Goal: Task Accomplishment & Management: Complete application form

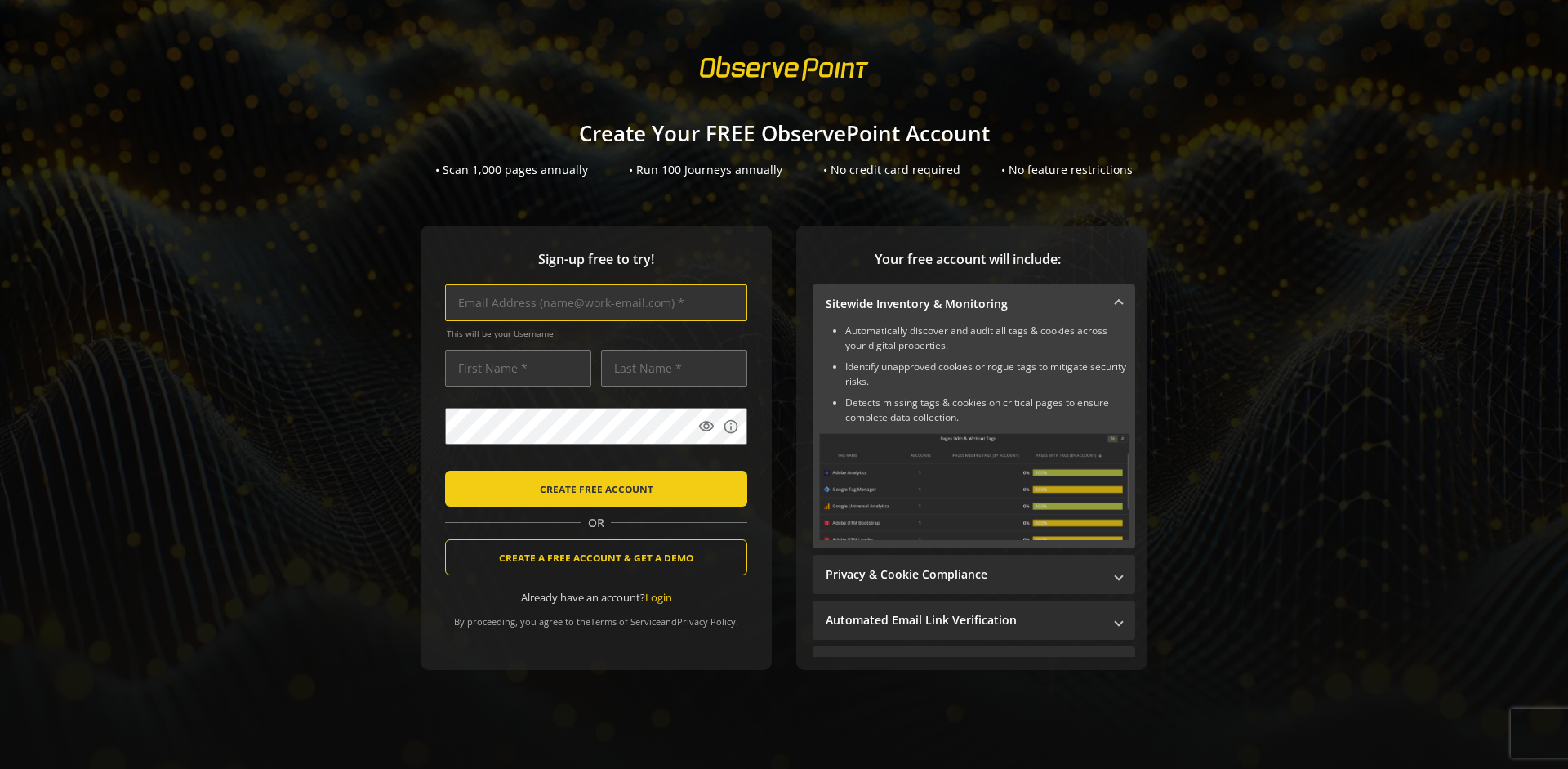
click at [592, 302] on input "text" at bounding box center [596, 303] width 302 height 37
type input "[EMAIL_ADDRESS][DOMAIN_NAME]"
click at [513, 367] on input "text" at bounding box center [518, 368] width 146 height 37
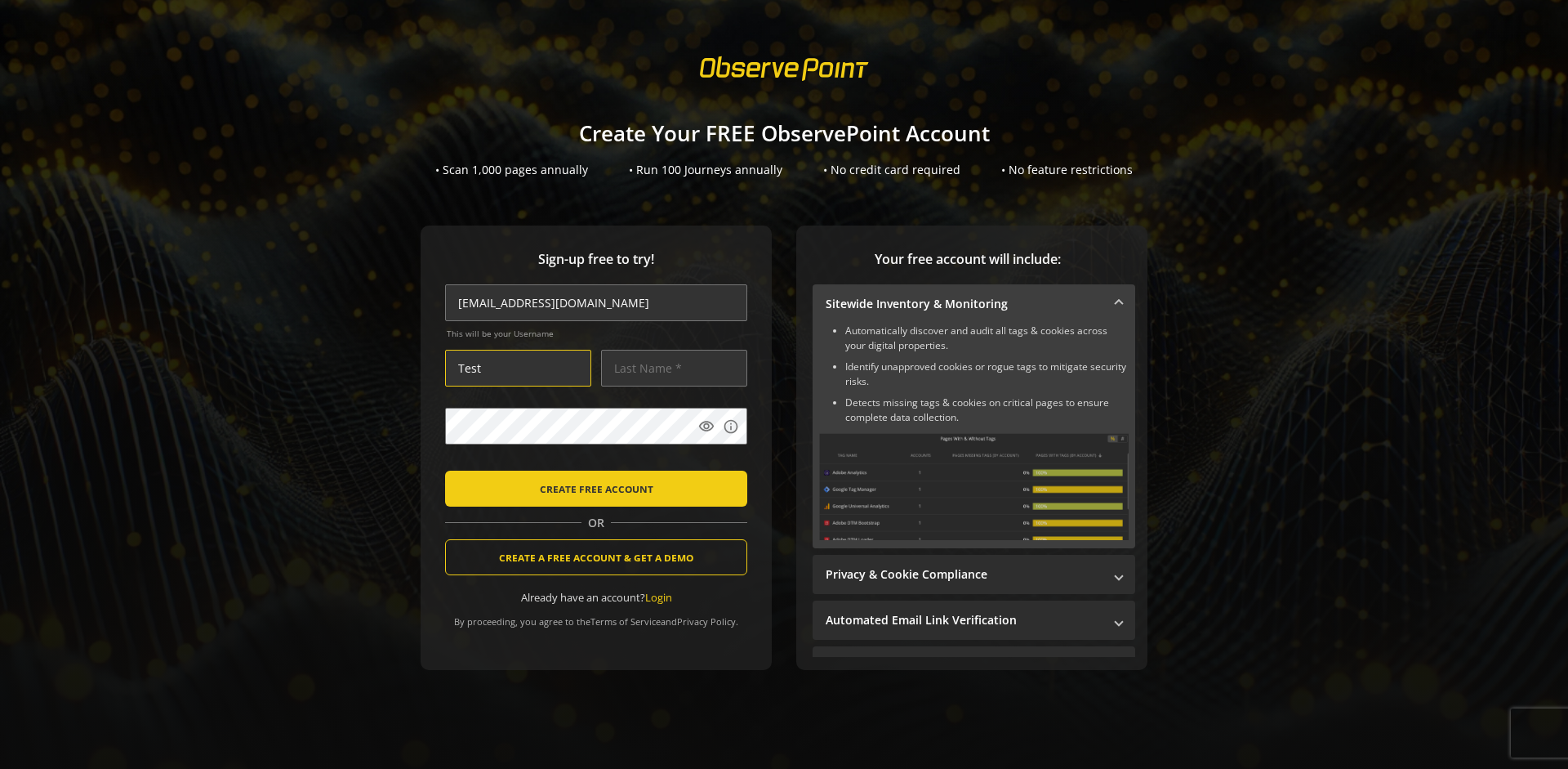
type input "Test"
click at [670, 367] on input "text" at bounding box center [674, 368] width 146 height 37
type input "User"
click at [802, 462] on body "Loading... Create Your FREE ObservePoint Account • Scan 1,000 pages annually • …" at bounding box center [784, 384] width 1568 height 769
click at [592, 487] on span "CREATE FREE ACCOUNT" at bounding box center [597, 488] width 113 height 30
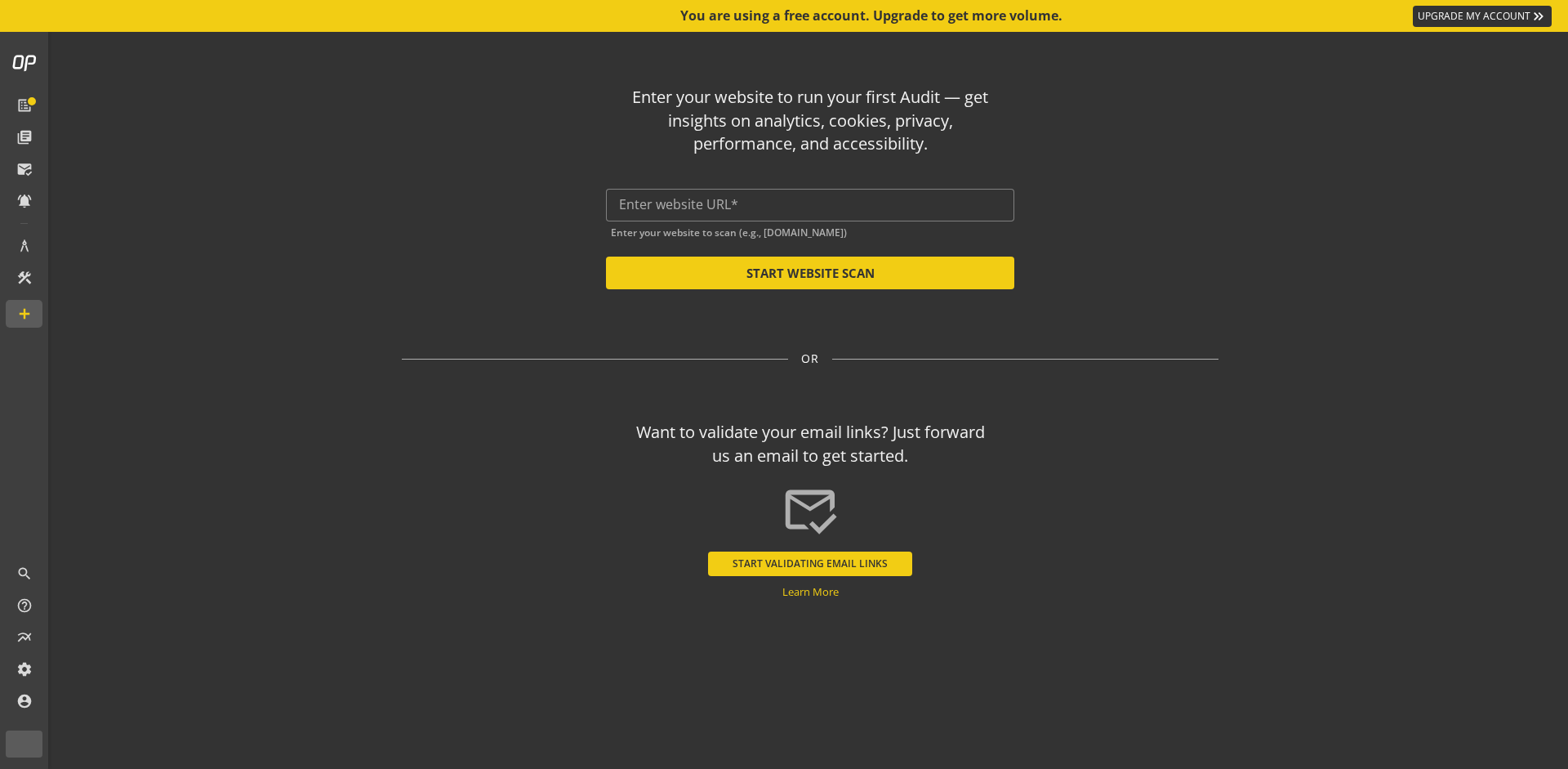
click at [810, 204] on input "text" at bounding box center [810, 205] width 383 height 15
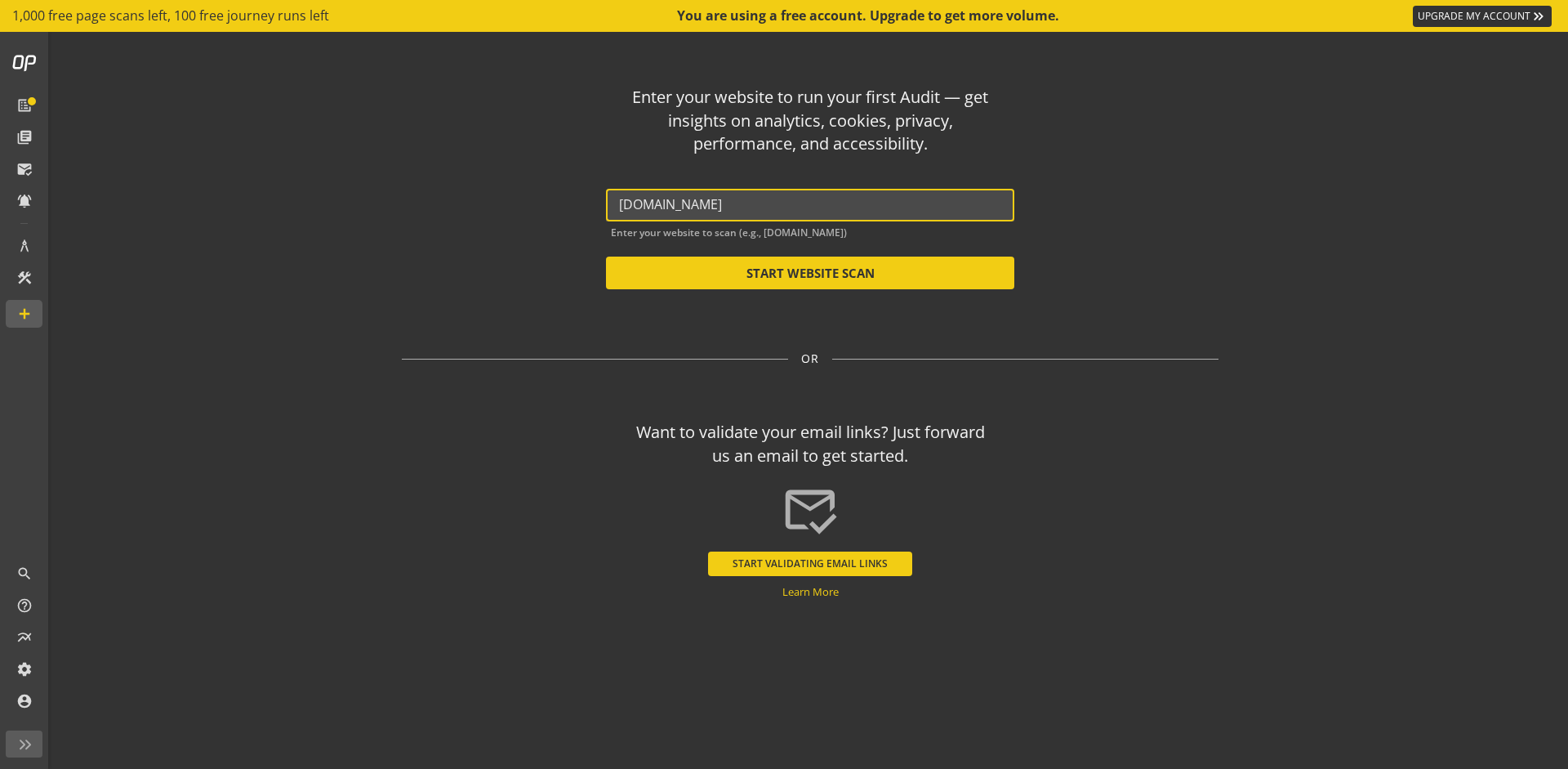
click at [810, 273] on button "START WEBSITE SCAN" at bounding box center [810, 273] width 409 height 33
type input "[URL][DOMAIN_NAME]"
